Goal: Task Accomplishment & Management: Use online tool/utility

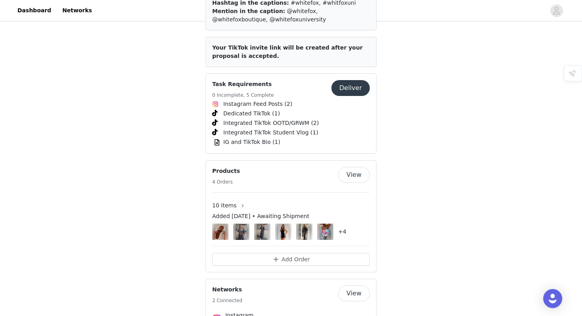
scroll to position [1122, 0]
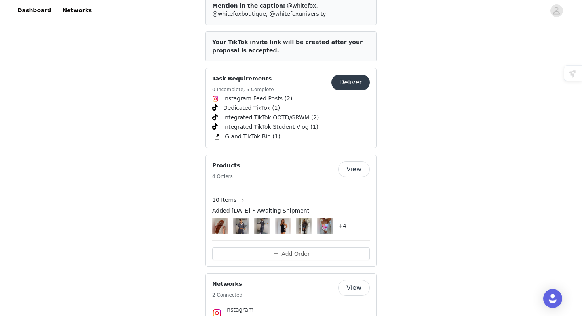
click at [345, 161] on button "View" at bounding box center [354, 169] width 32 height 16
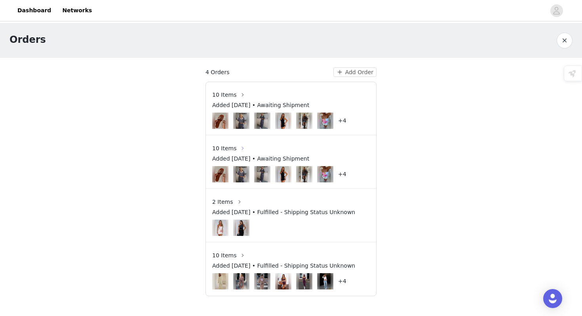
click at [240, 146] on button "button" at bounding box center [242, 148] width 13 height 13
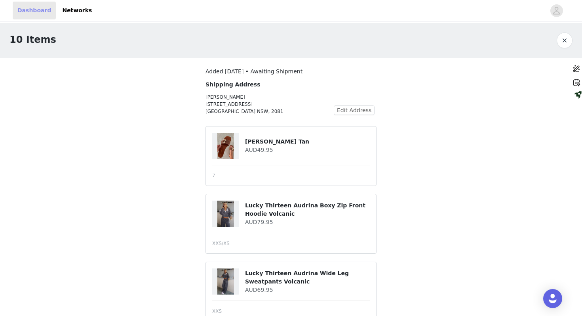
click at [45, 15] on link "Dashboard" at bounding box center [34, 11] width 43 height 18
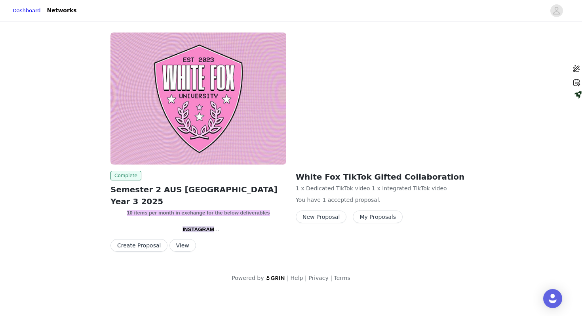
click at [232, 251] on div "Create Proposal View" at bounding box center [198, 245] width 176 height 13
click at [182, 247] on button "View" at bounding box center [182, 245] width 27 height 13
